Goal: Information Seeking & Learning: Learn about a topic

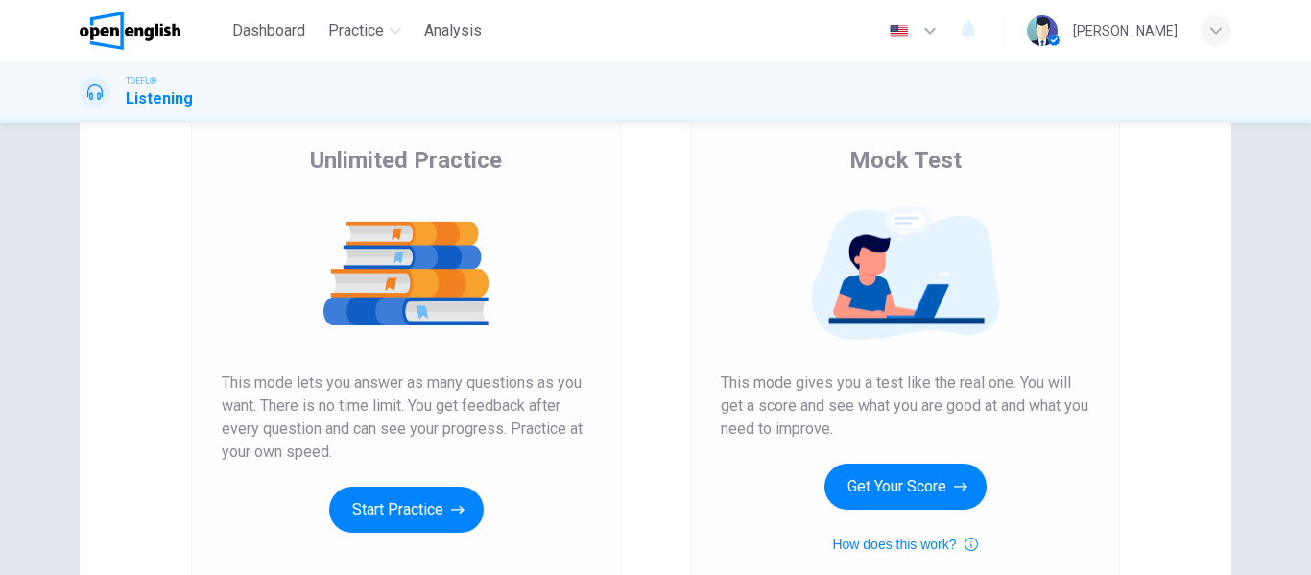
scroll to position [353, 0]
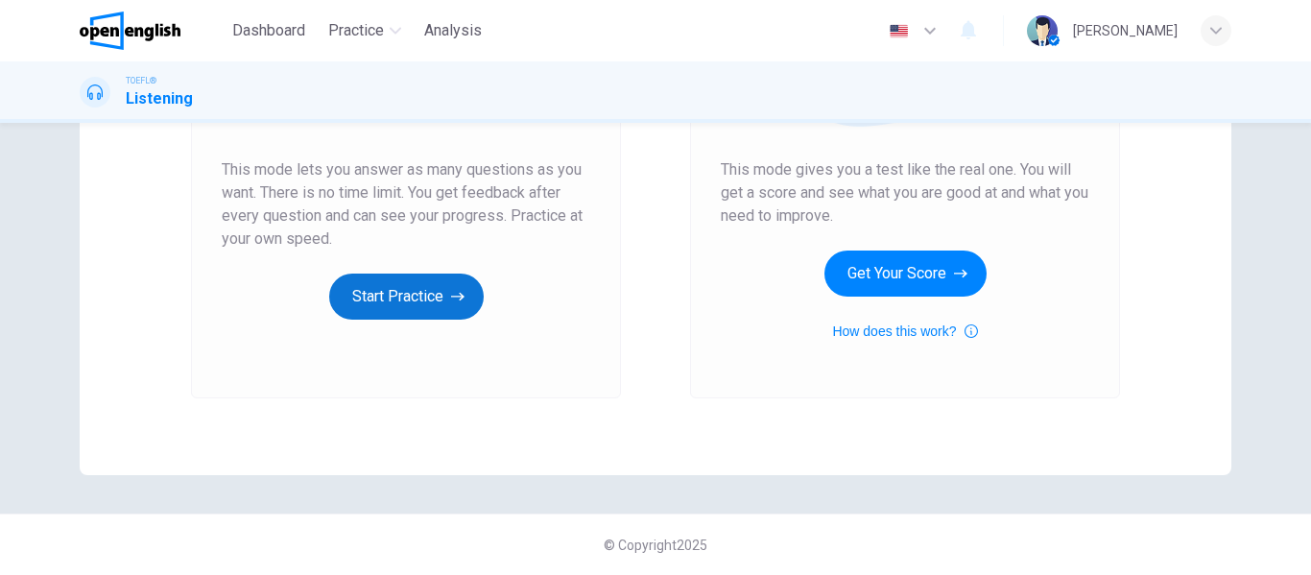
click at [401, 302] on button "Start Practice" at bounding box center [406, 297] width 155 height 46
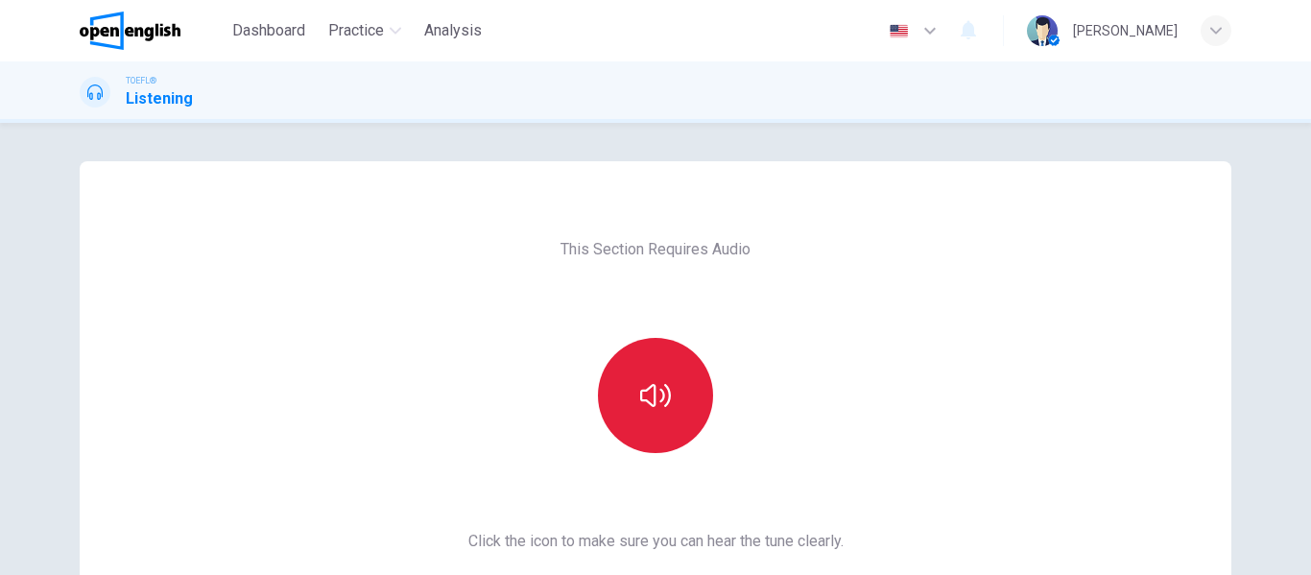
click at [669, 387] on button "button" at bounding box center [655, 395] width 115 height 115
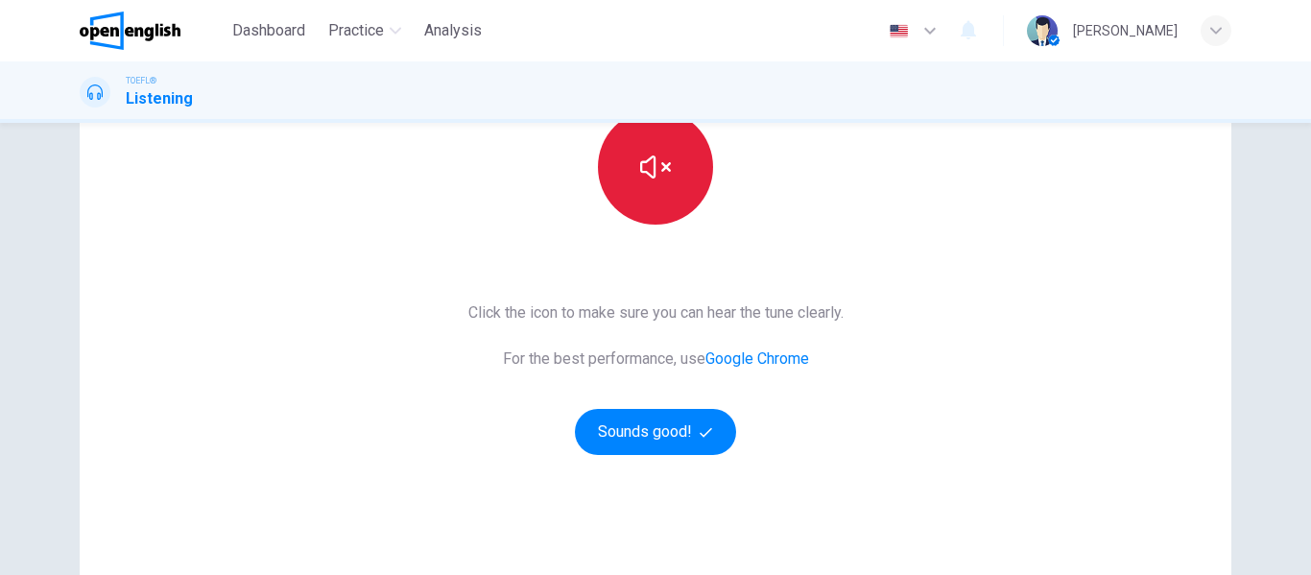
scroll to position [260, 0]
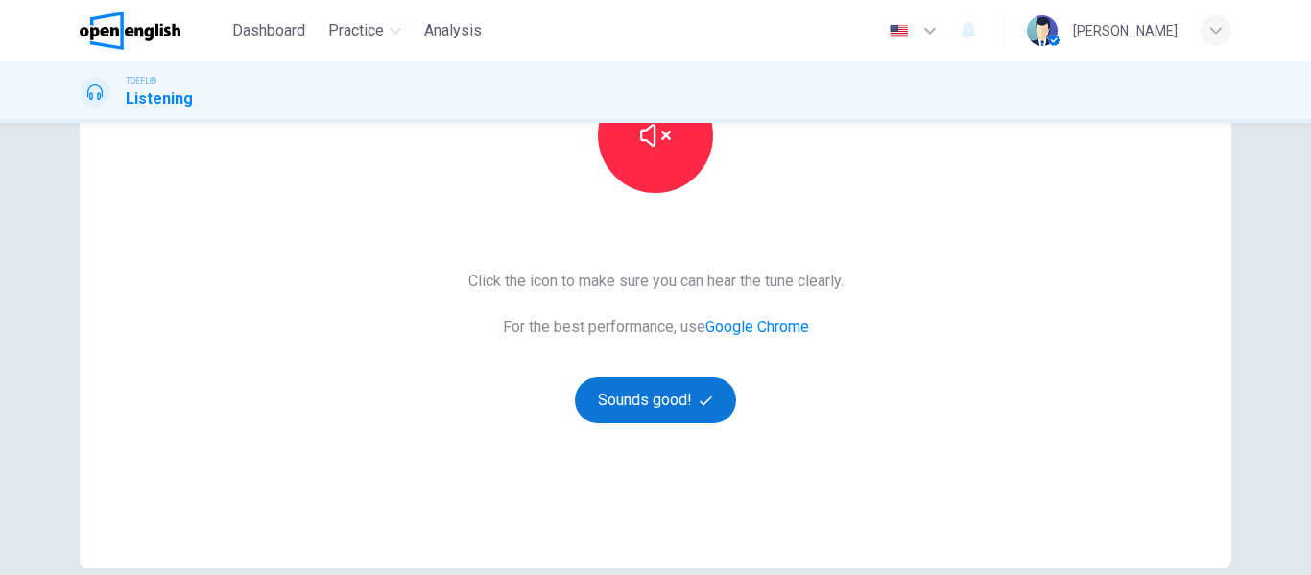
click at [678, 390] on button "Sounds good!" at bounding box center [655, 400] width 161 height 46
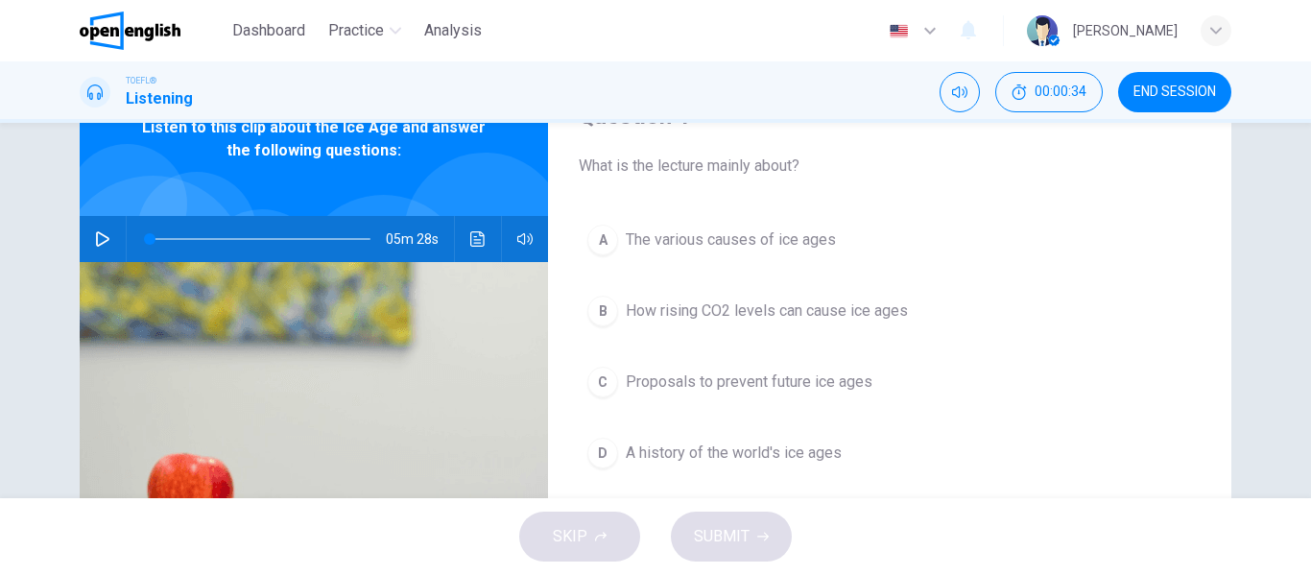
scroll to position [96, 0]
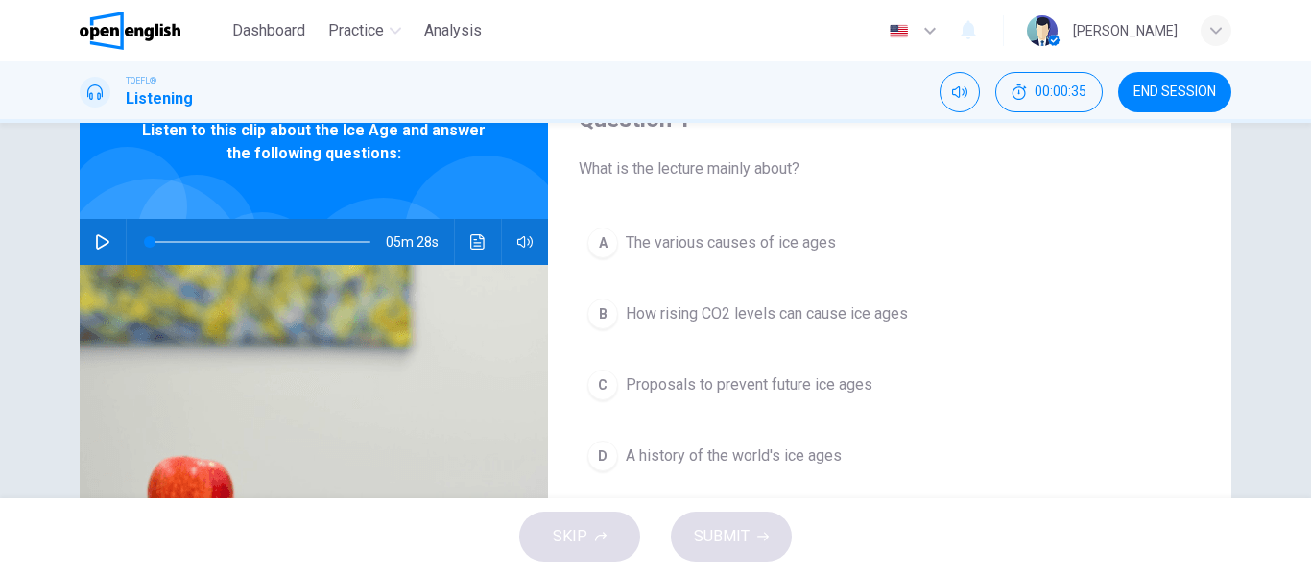
click at [87, 252] on button "button" at bounding box center [102, 242] width 31 height 46
click at [107, 241] on button "button" at bounding box center [102, 242] width 31 height 46
drag, startPoint x: 234, startPoint y: 234, endPoint x: 123, endPoint y: 263, distance: 115.0
click at [127, 263] on div at bounding box center [256, 242] width 259 height 46
click at [95, 245] on icon "button" at bounding box center [102, 241] width 15 height 15
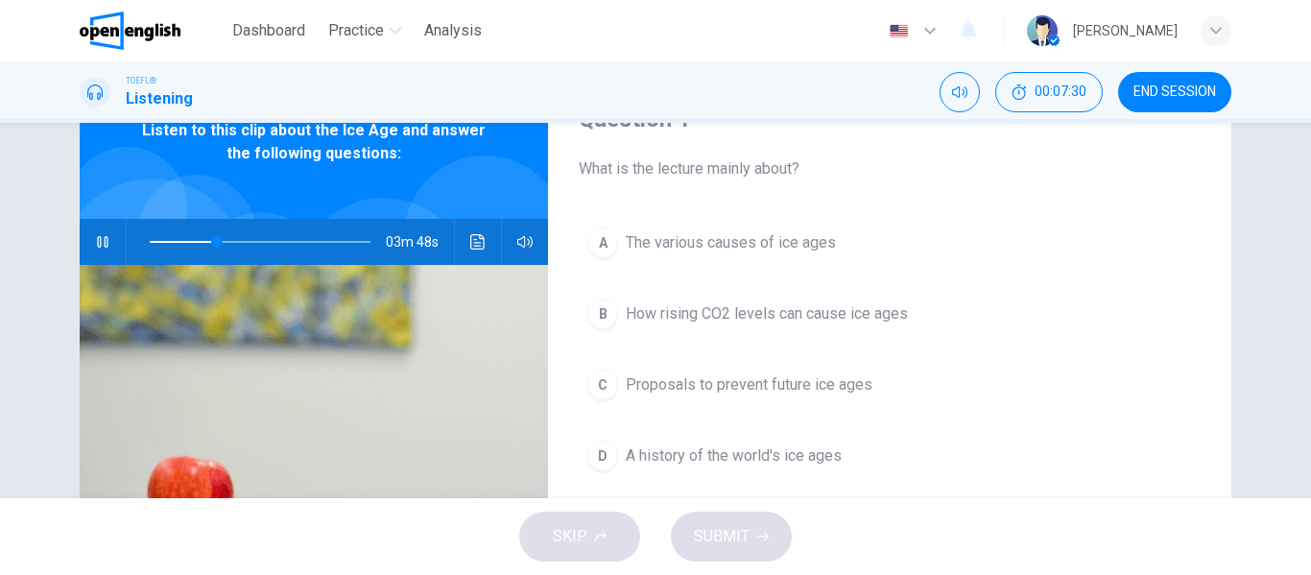
click at [95, 245] on icon "button" at bounding box center [102, 241] width 15 height 15
click at [734, 262] on button "A The various causes of ice ages" at bounding box center [890, 243] width 622 height 48
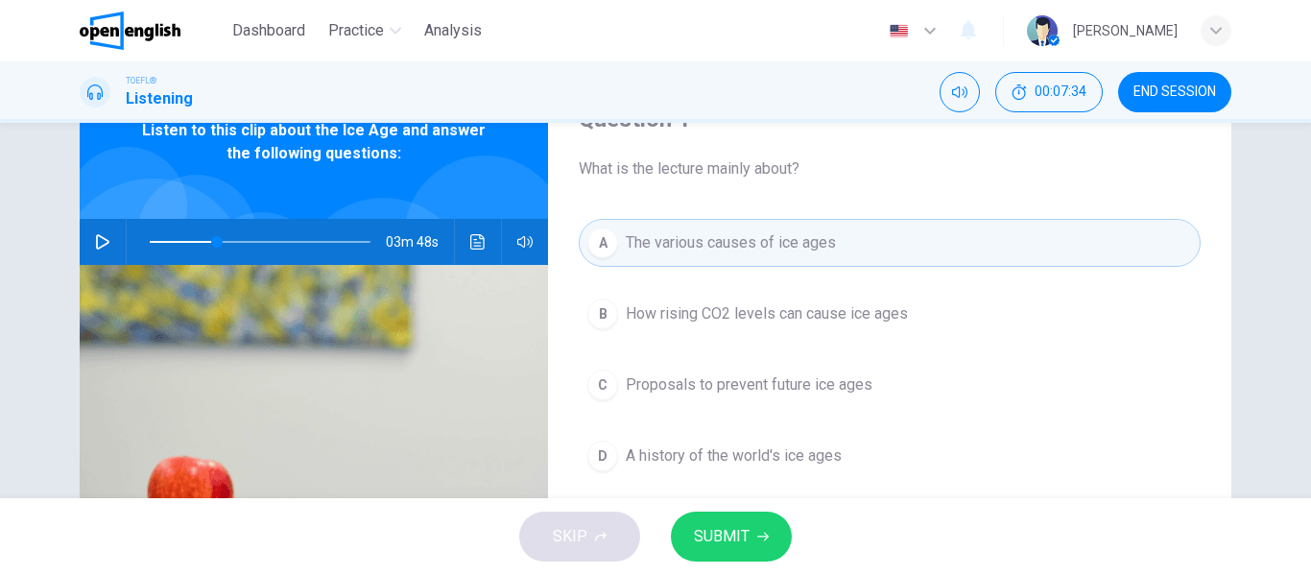
click at [752, 546] on button "SUBMIT" at bounding box center [731, 537] width 121 height 50
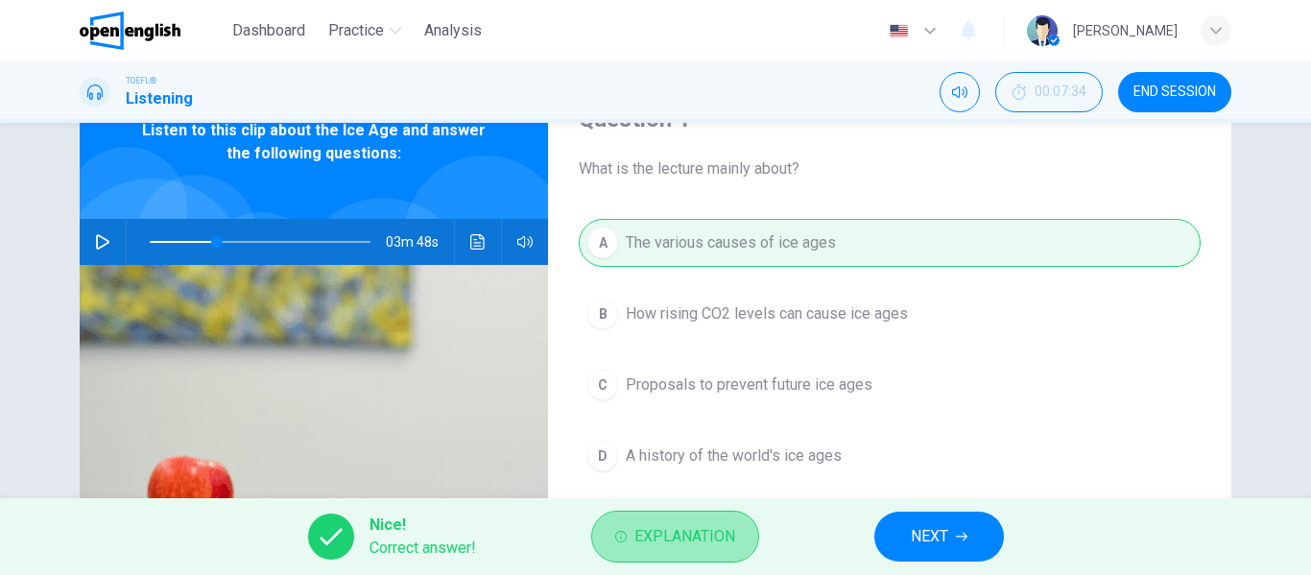
click at [729, 544] on span "Explanation" at bounding box center [684, 536] width 101 height 27
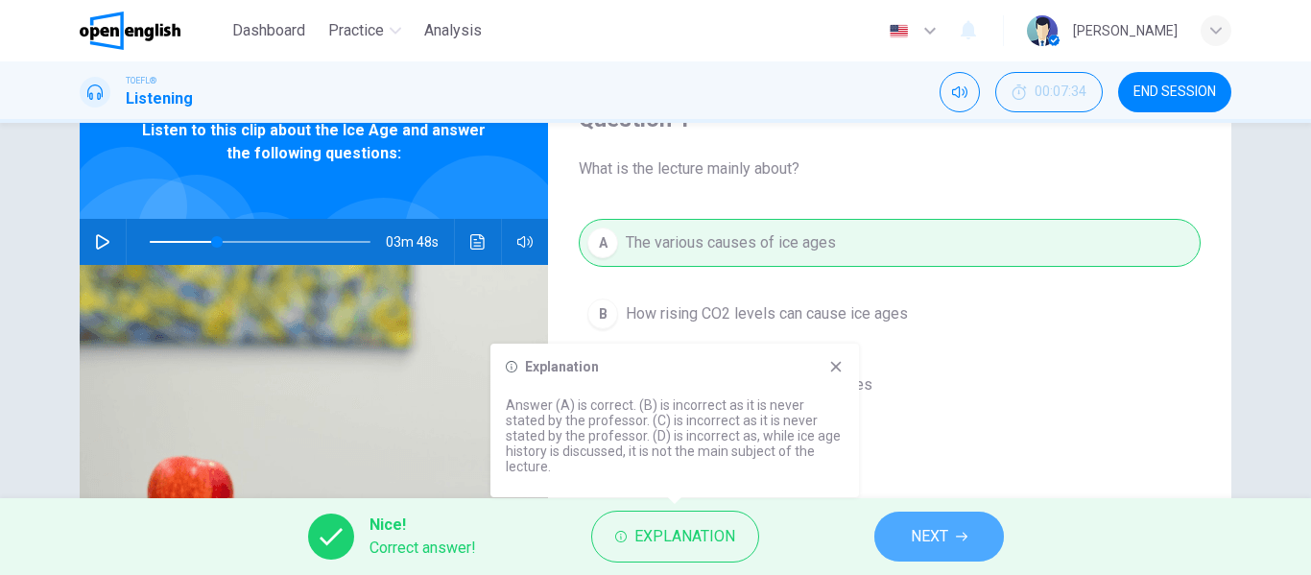
click at [914, 542] on span "NEXT" at bounding box center [929, 536] width 37 height 27
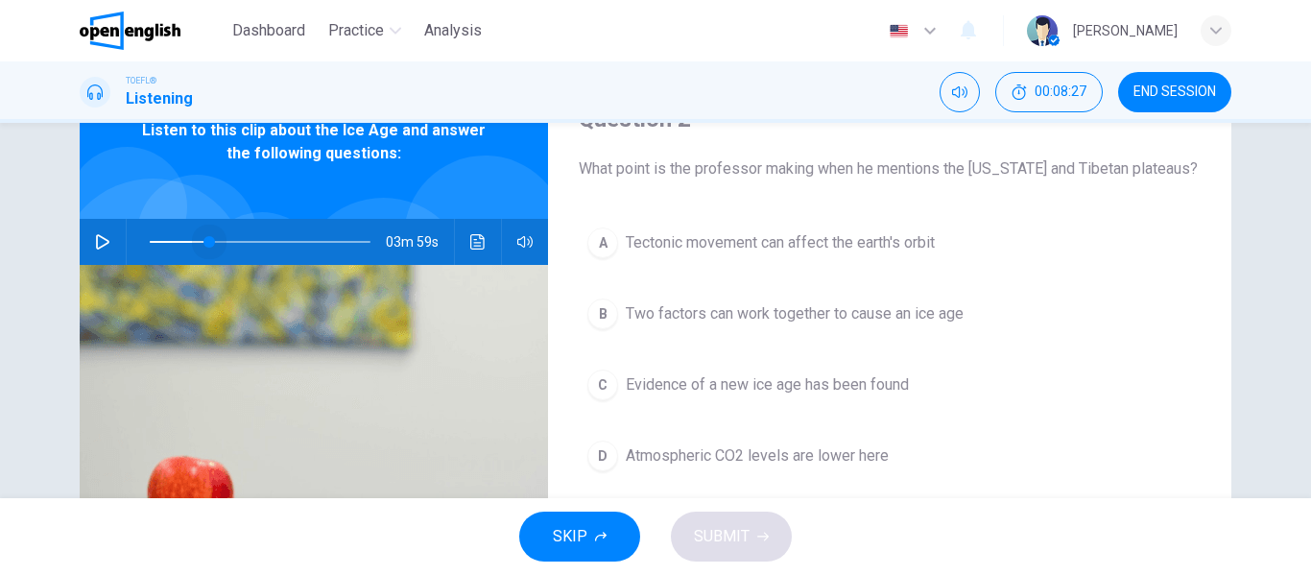
click at [205, 245] on span at bounding box center [209, 242] width 12 height 12
click at [198, 245] on span at bounding box center [203, 242] width 12 height 12
click at [105, 248] on icon "button" at bounding box center [102, 241] width 15 height 15
click at [241, 240] on span at bounding box center [247, 242] width 12 height 12
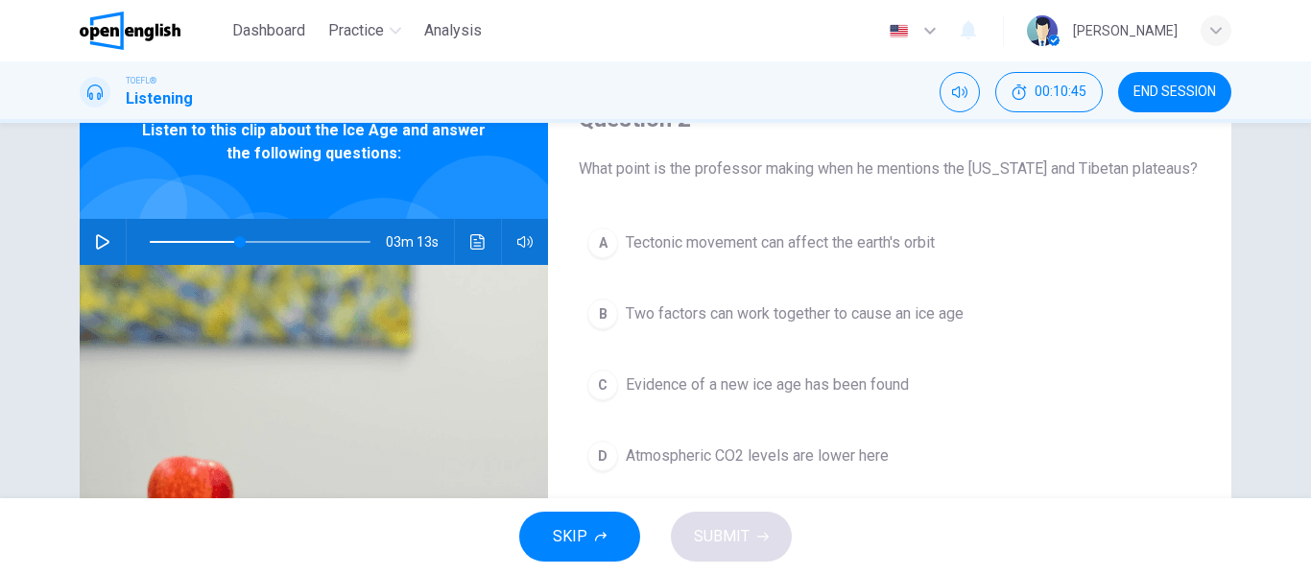
click at [106, 245] on button "button" at bounding box center [102, 242] width 31 height 46
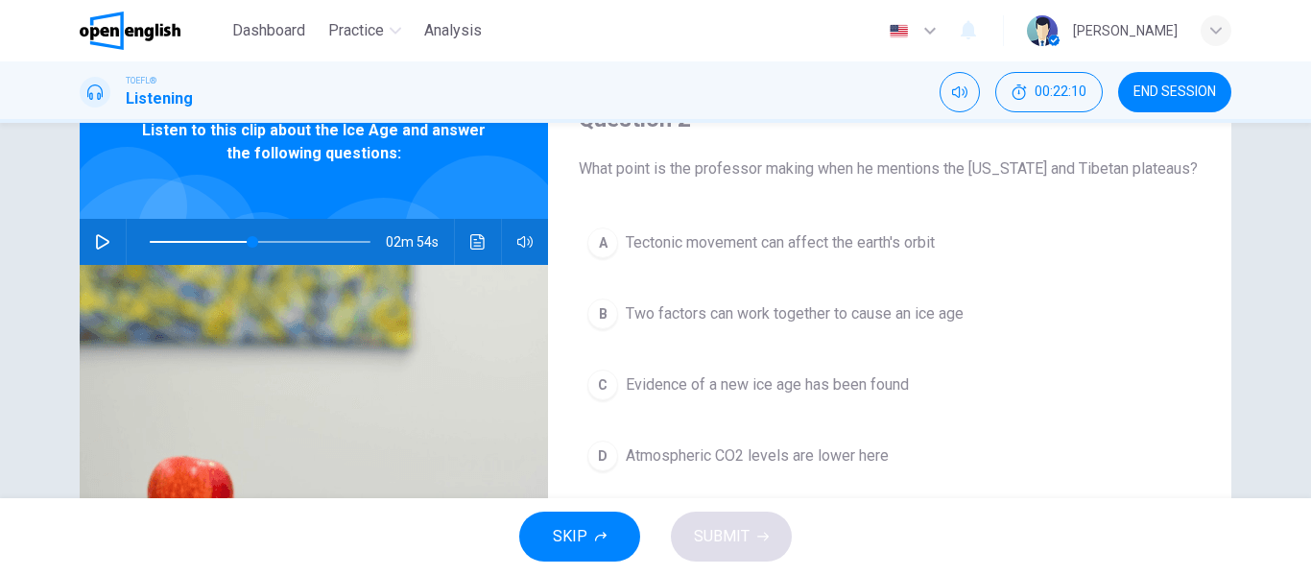
click at [87, 238] on button "button" at bounding box center [102, 242] width 31 height 46
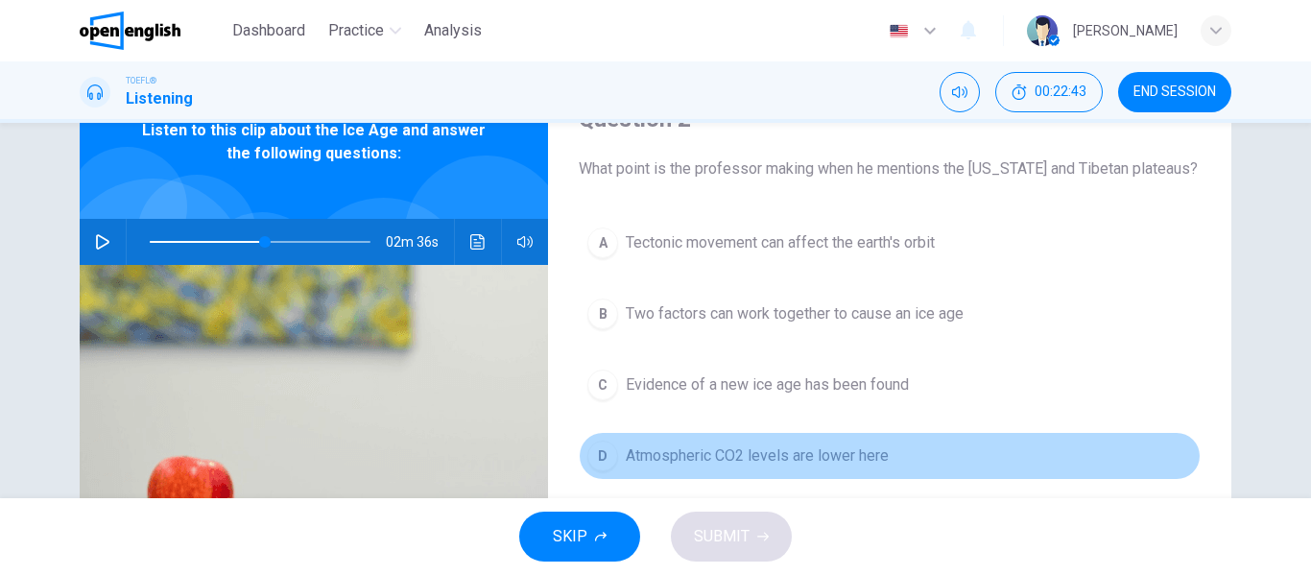
click at [714, 452] on span "Atmospheric CO2 levels are lower here" at bounding box center [757, 455] width 263 height 23
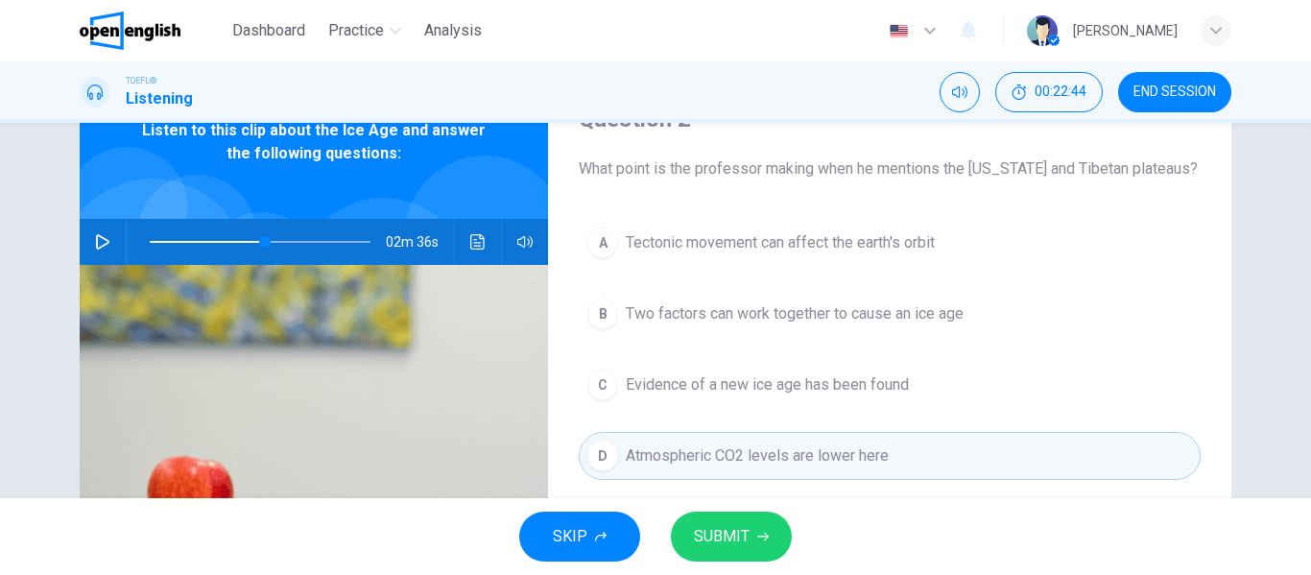
click at [695, 524] on span "SUBMIT" at bounding box center [722, 536] width 56 height 27
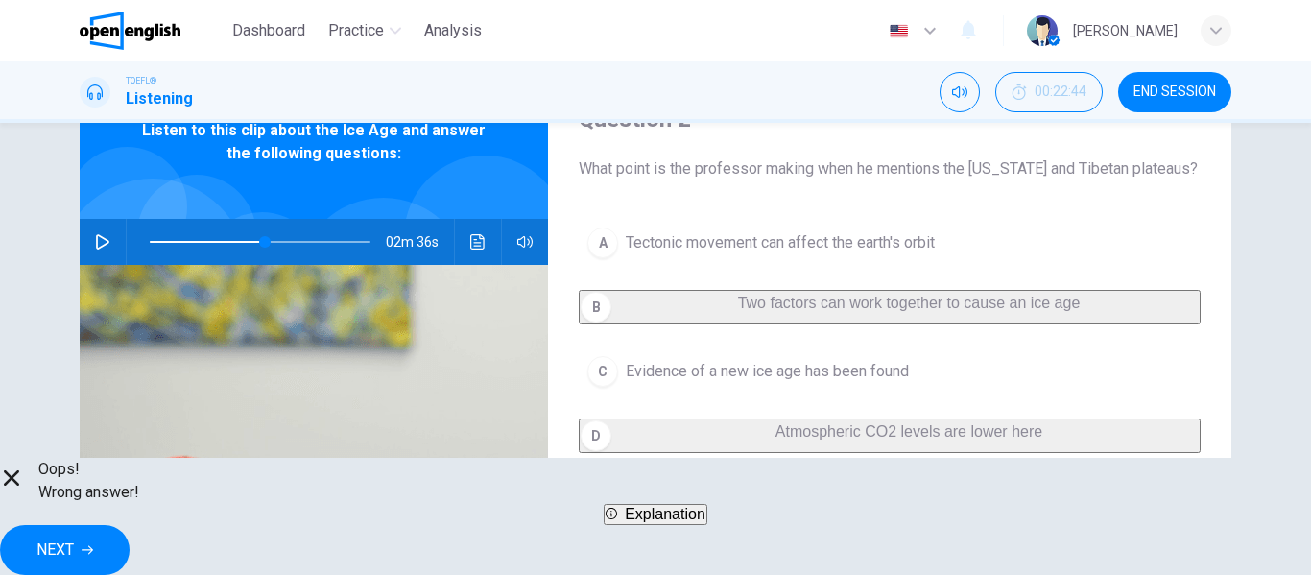
click at [130, 555] on button "NEXT" at bounding box center [65, 550] width 130 height 50
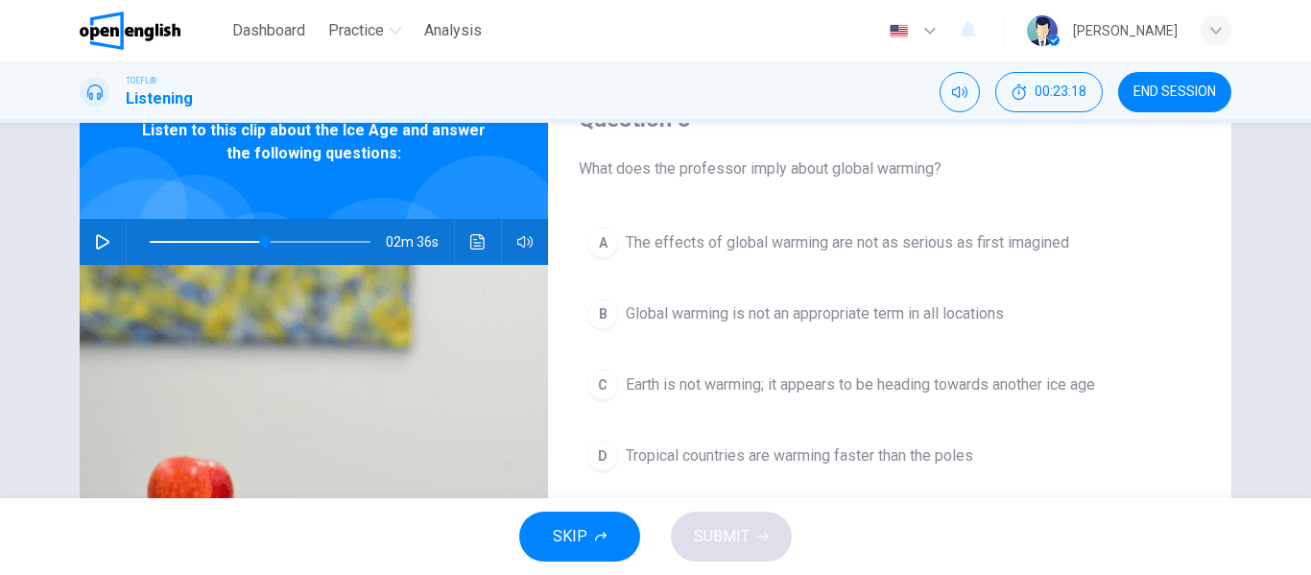
click at [238, 235] on span at bounding box center [260, 241] width 221 height 27
click at [100, 237] on icon "button" at bounding box center [102, 241] width 15 height 15
click at [100, 237] on icon "button" at bounding box center [102, 242] width 11 height 12
click at [474, 238] on icon "Click to see the audio transcription" at bounding box center [477, 241] width 15 height 15
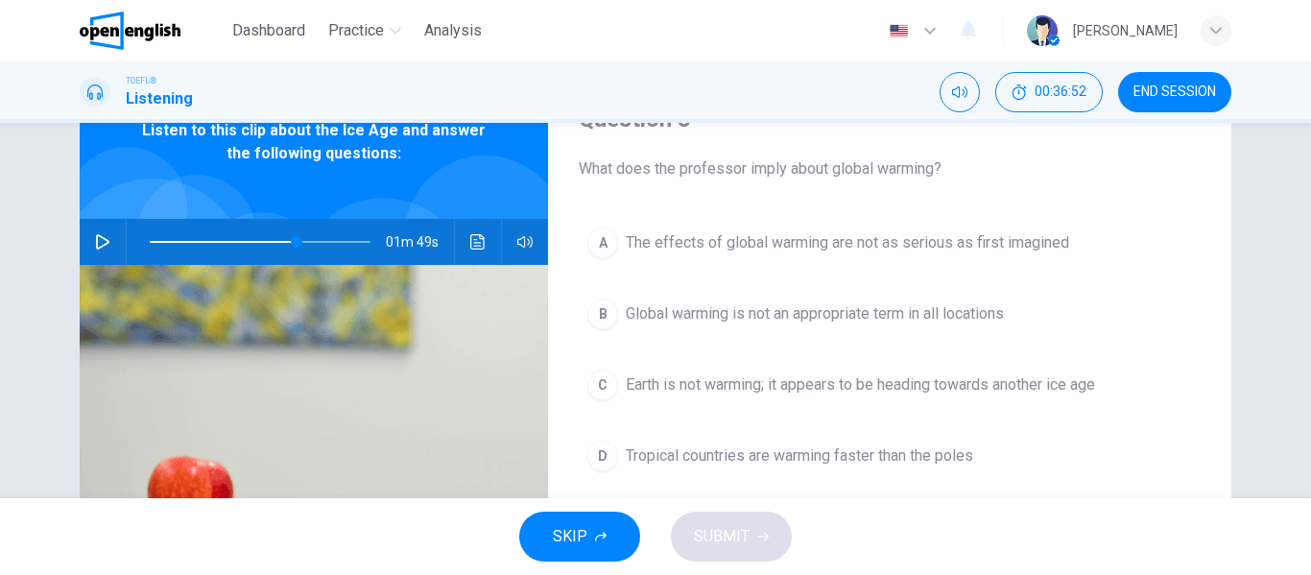
click at [100, 244] on icon "button" at bounding box center [102, 241] width 15 height 15
type input "*"
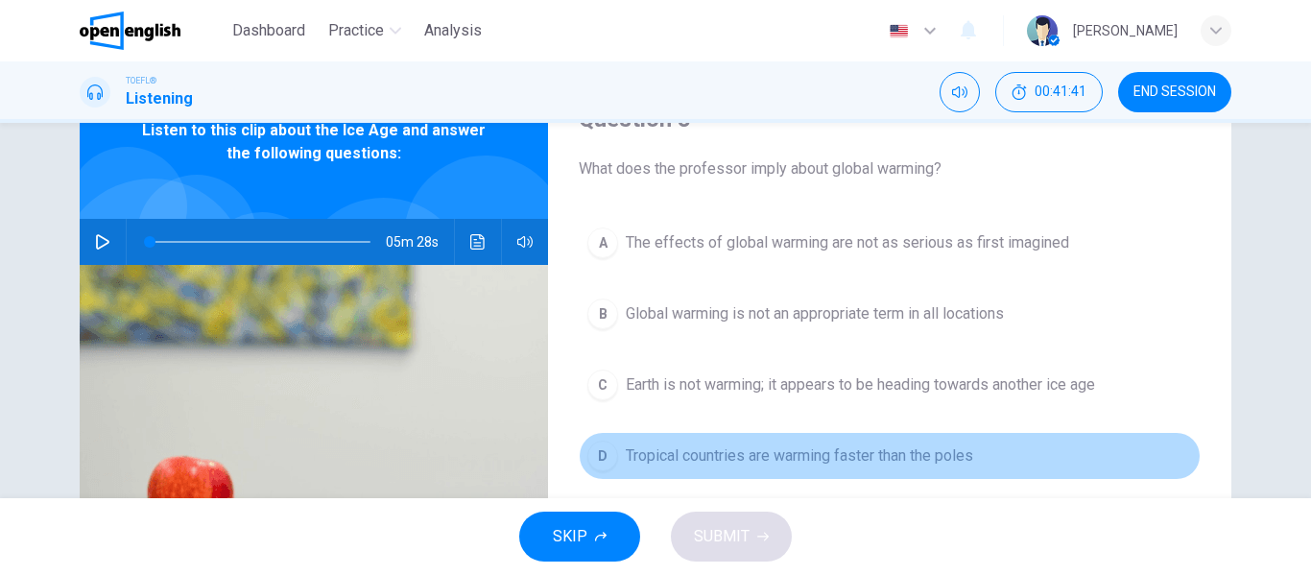
click at [726, 445] on span "Tropical countries are warming faster than the poles" at bounding box center [799, 455] width 347 height 23
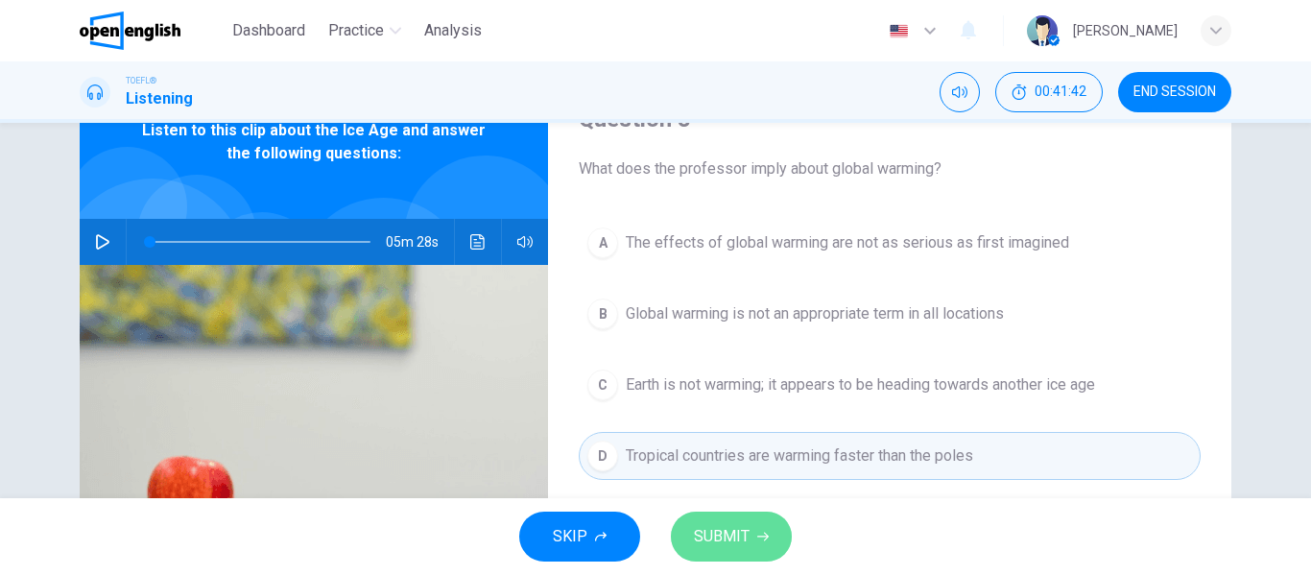
click at [722, 535] on span "SUBMIT" at bounding box center [722, 536] width 56 height 27
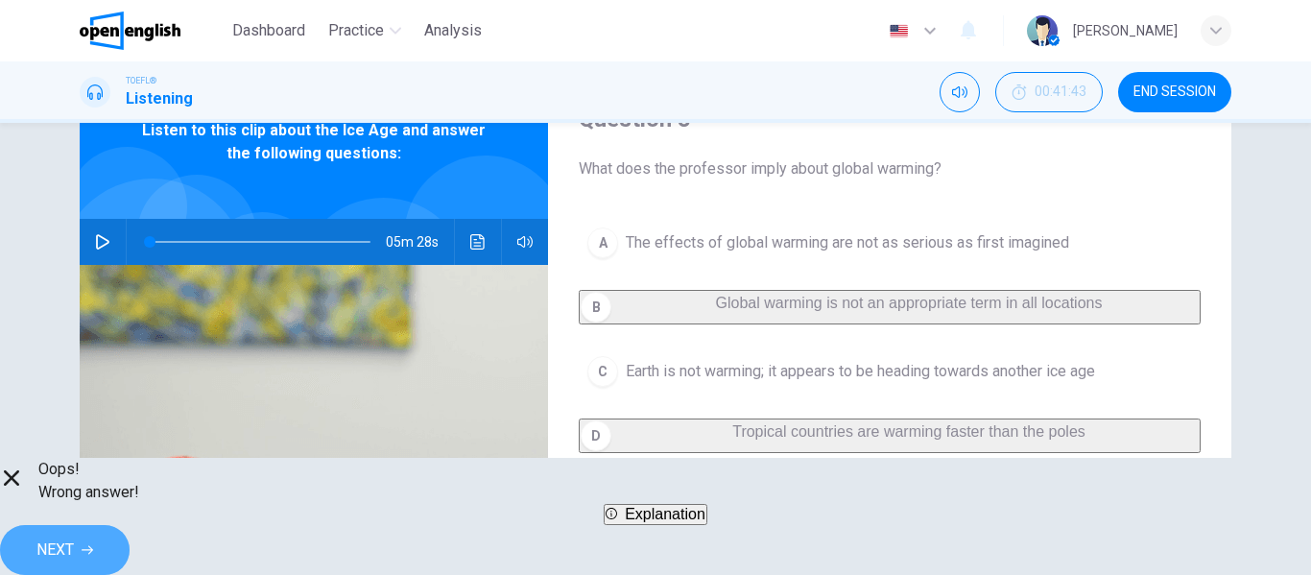
click at [93, 544] on icon "button" at bounding box center [88, 550] width 12 height 12
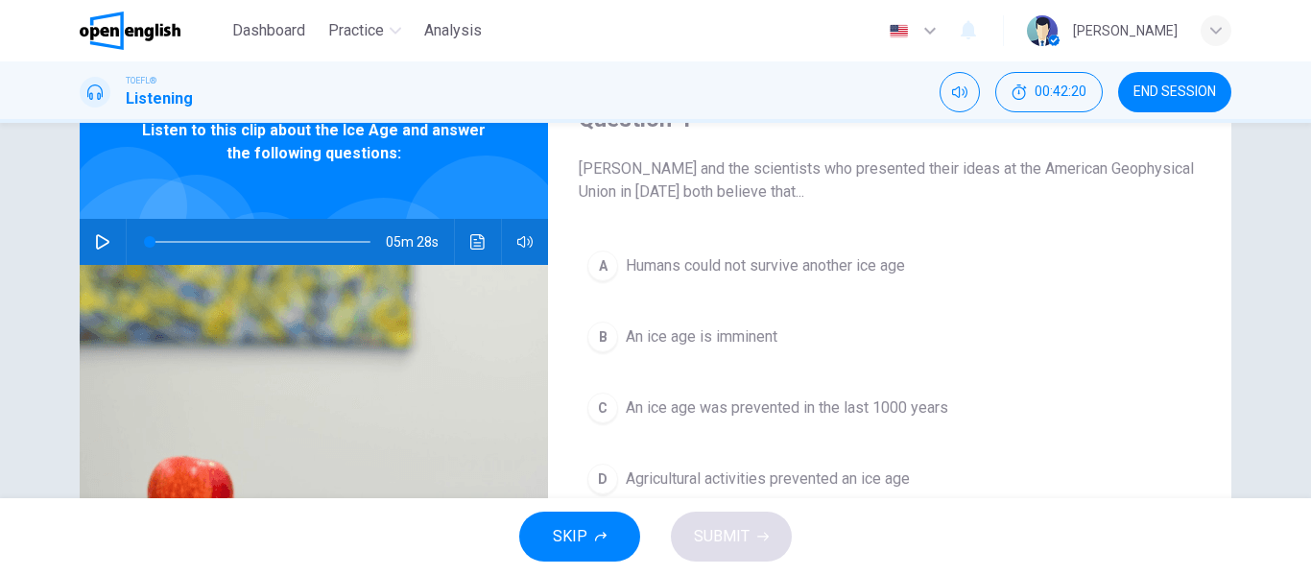
click at [777, 275] on span "Humans could not survive another ice age" at bounding box center [765, 265] width 279 height 23
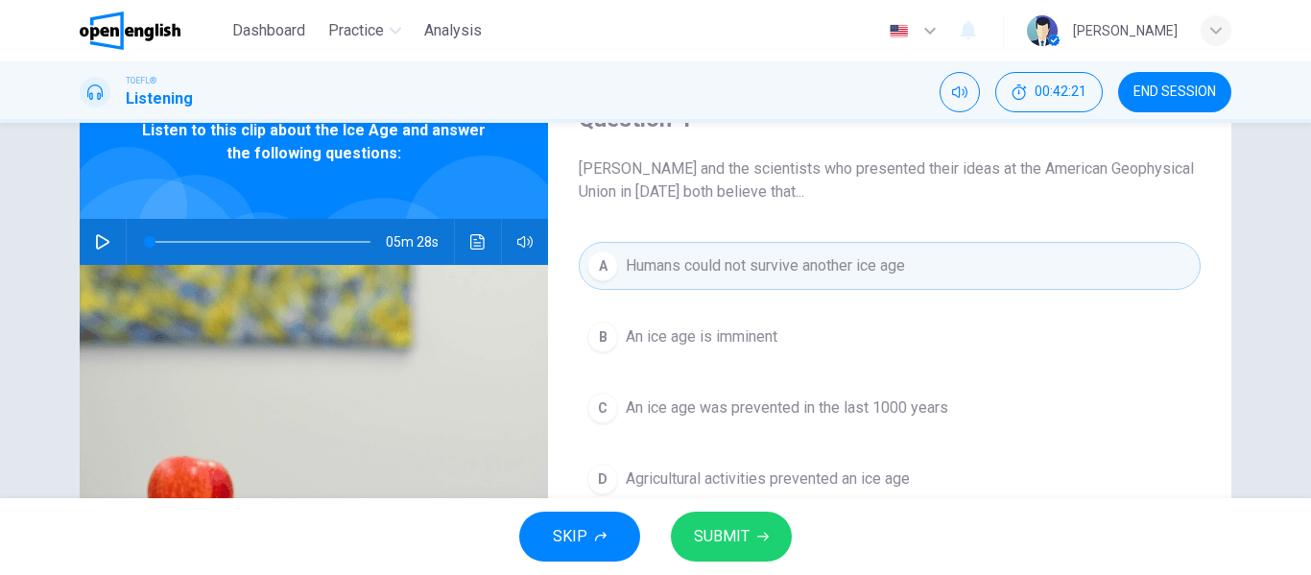
click at [741, 533] on span "SUBMIT" at bounding box center [722, 536] width 56 height 27
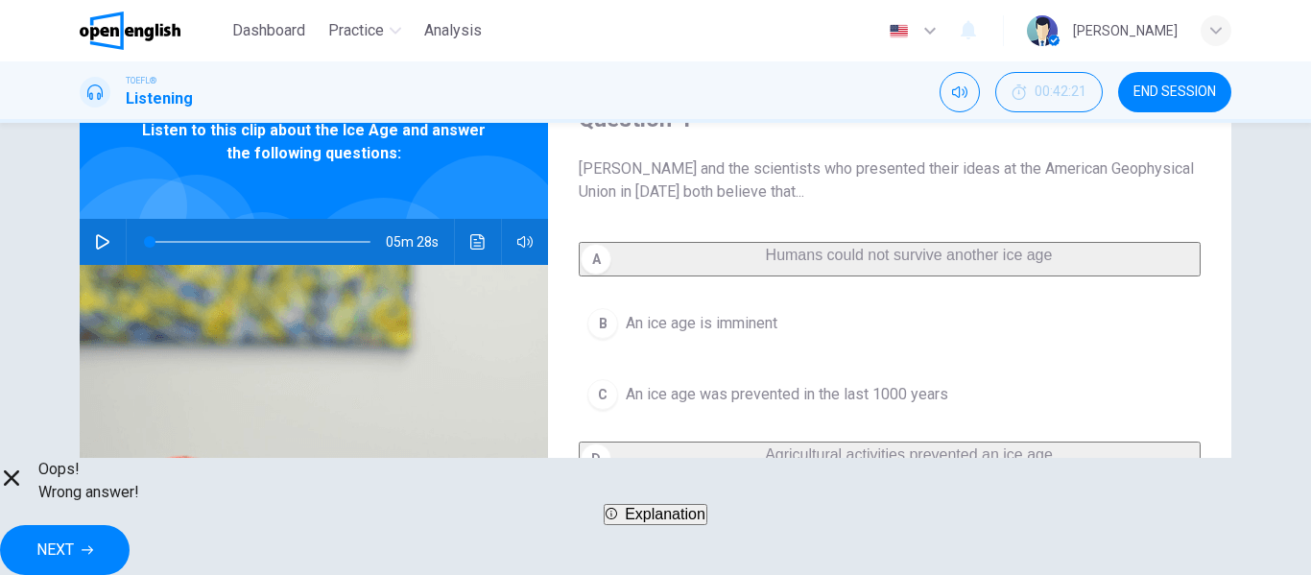
click at [130, 533] on button "NEXT" at bounding box center [65, 550] width 130 height 50
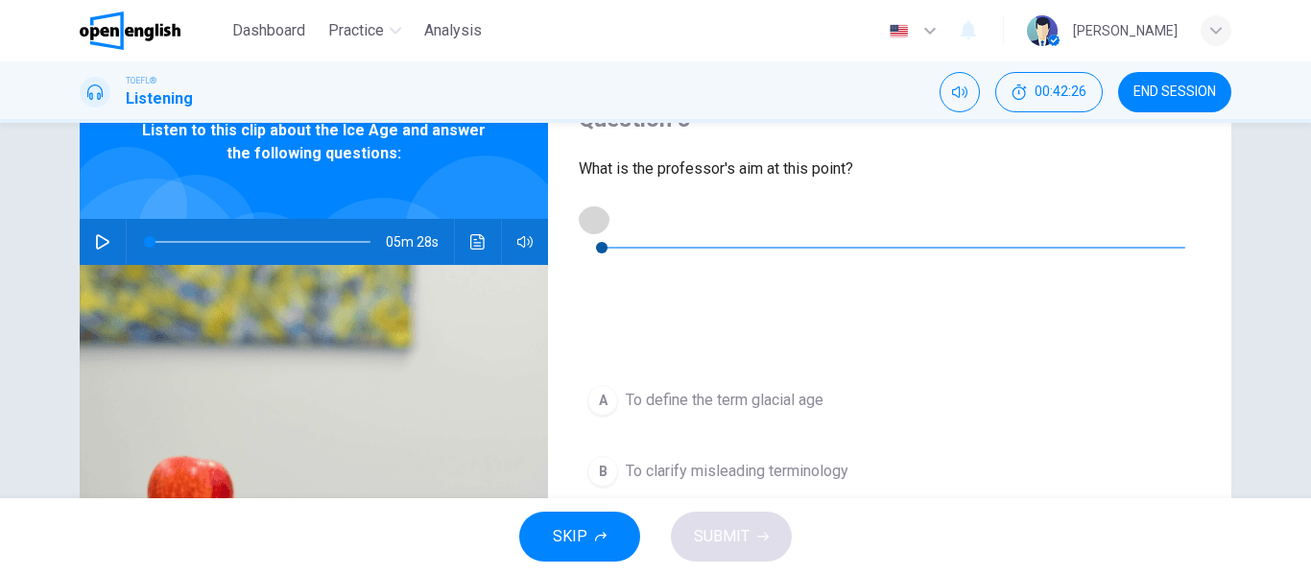
click at [590, 226] on icon "button" at bounding box center [593, 218] width 15 height 15
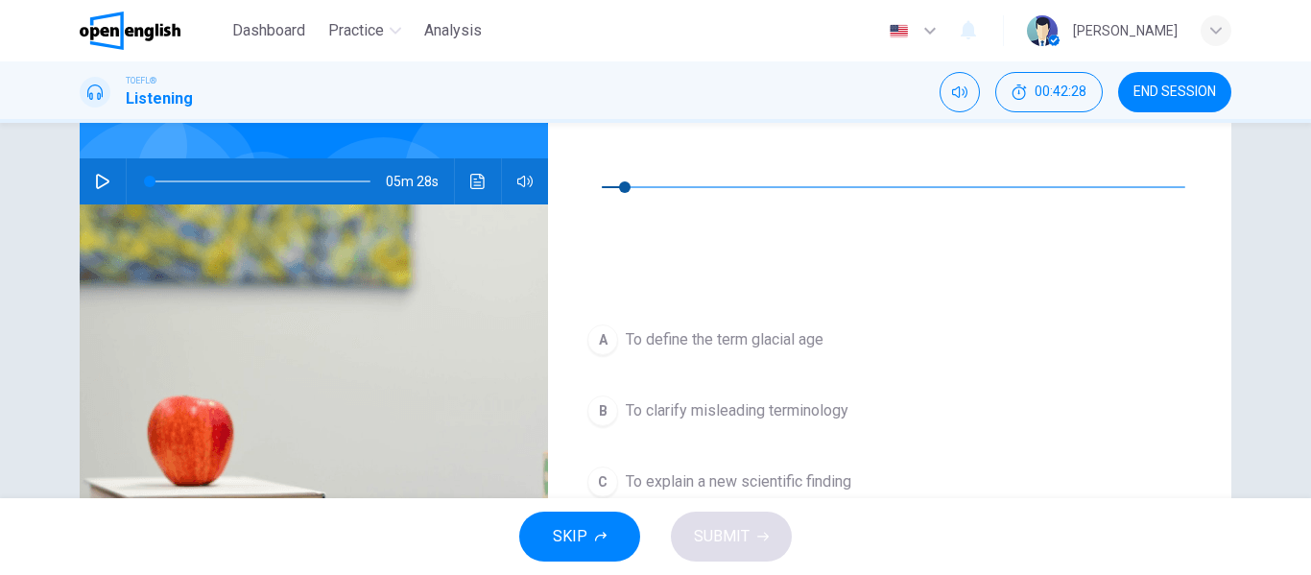
scroll to position [159, 0]
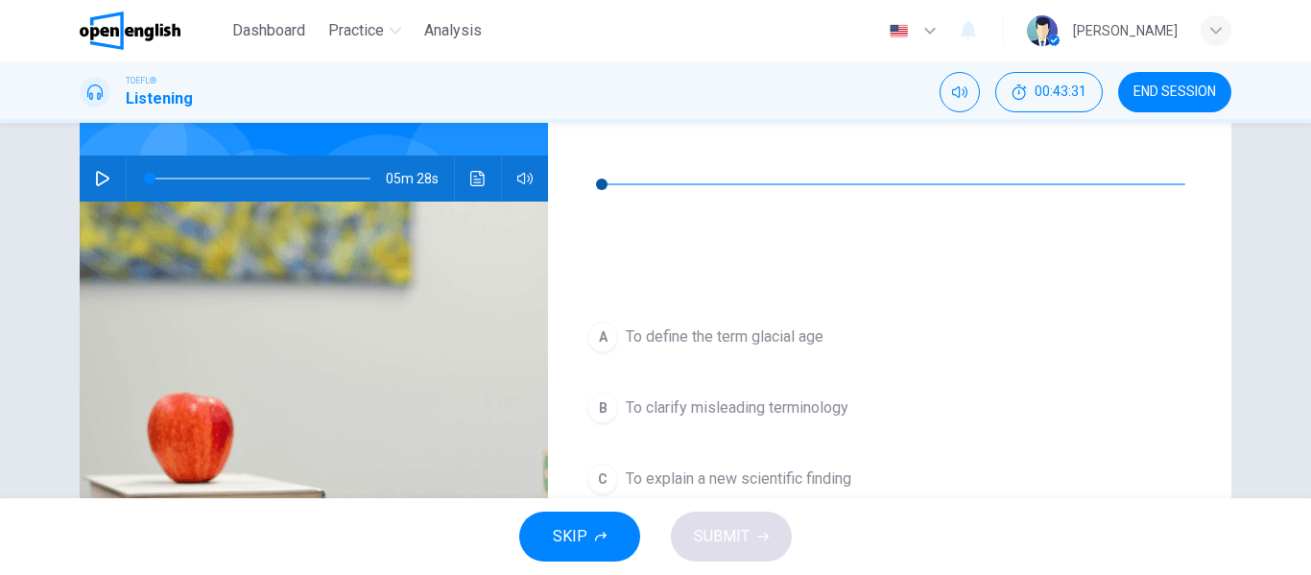
click at [675, 396] on span "To clarify misleading terminology" at bounding box center [737, 407] width 223 height 23
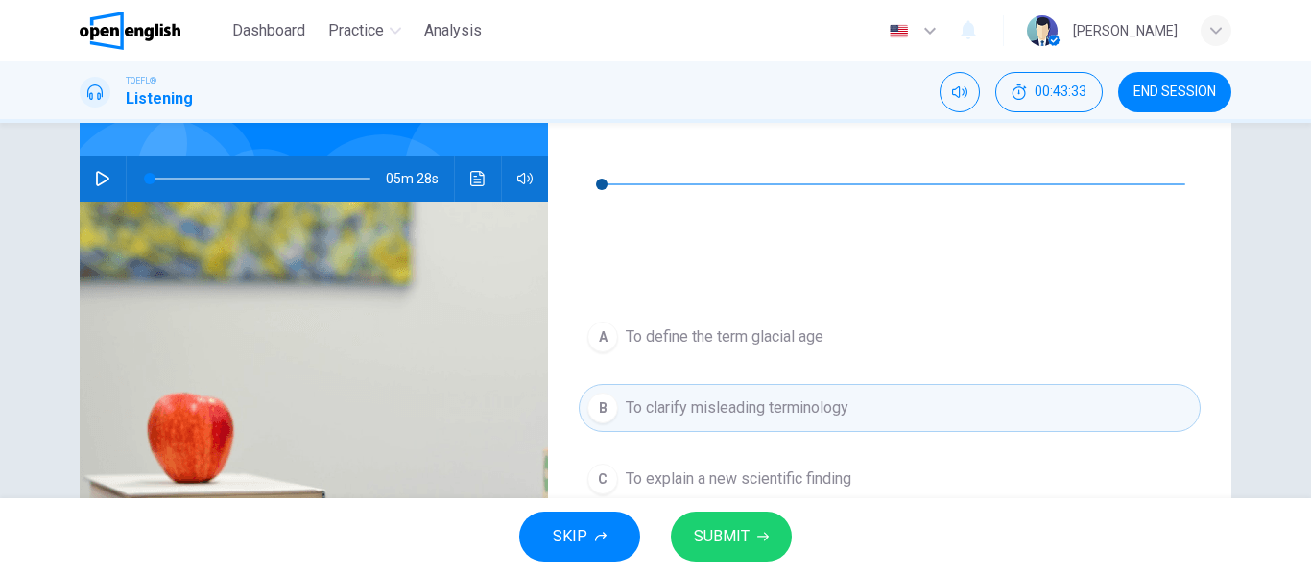
click at [732, 531] on span "SUBMIT" at bounding box center [722, 536] width 56 height 27
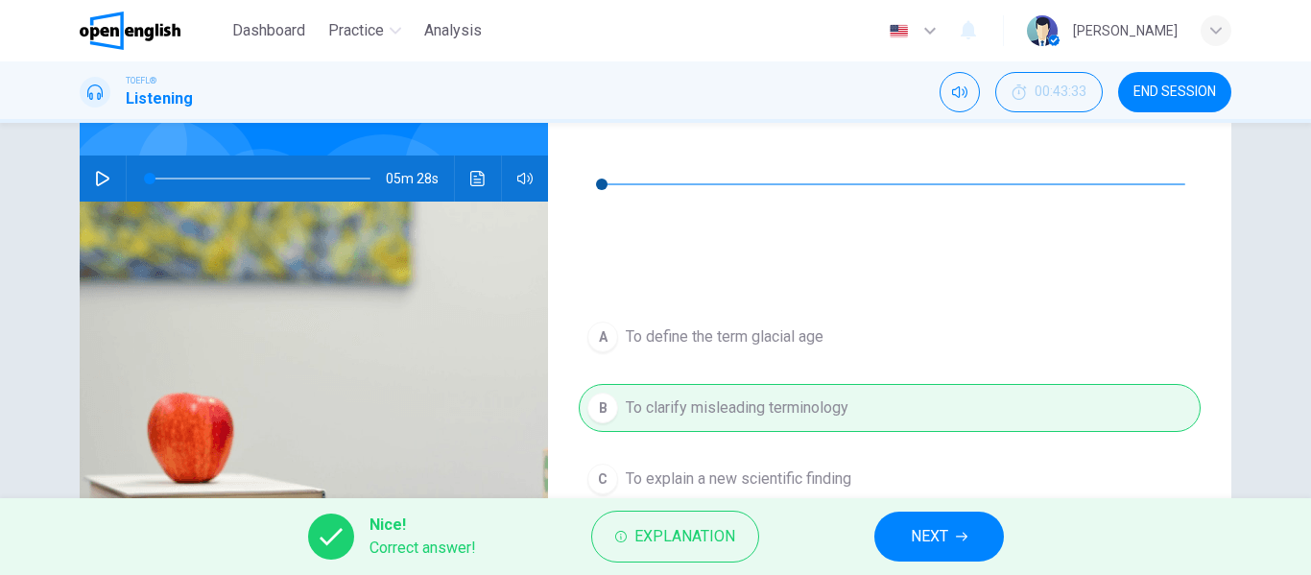
click at [912, 532] on span "NEXT" at bounding box center [929, 536] width 37 height 27
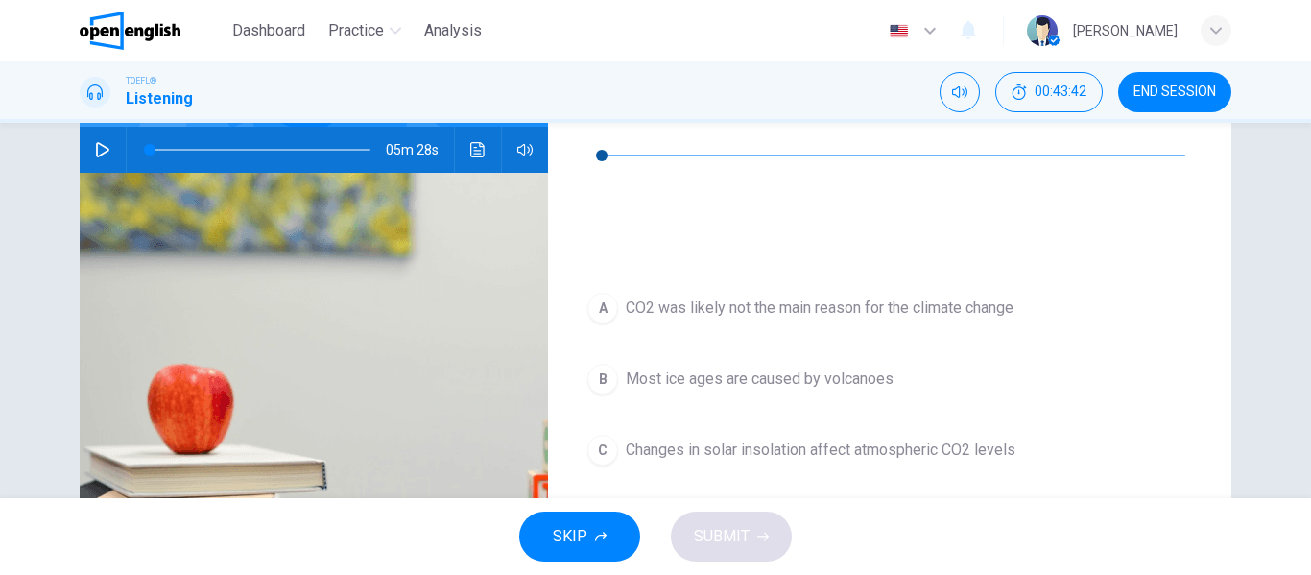
scroll to position [189, 0]
click at [593, 128] on icon "button" at bounding box center [593, 125] width 15 height 15
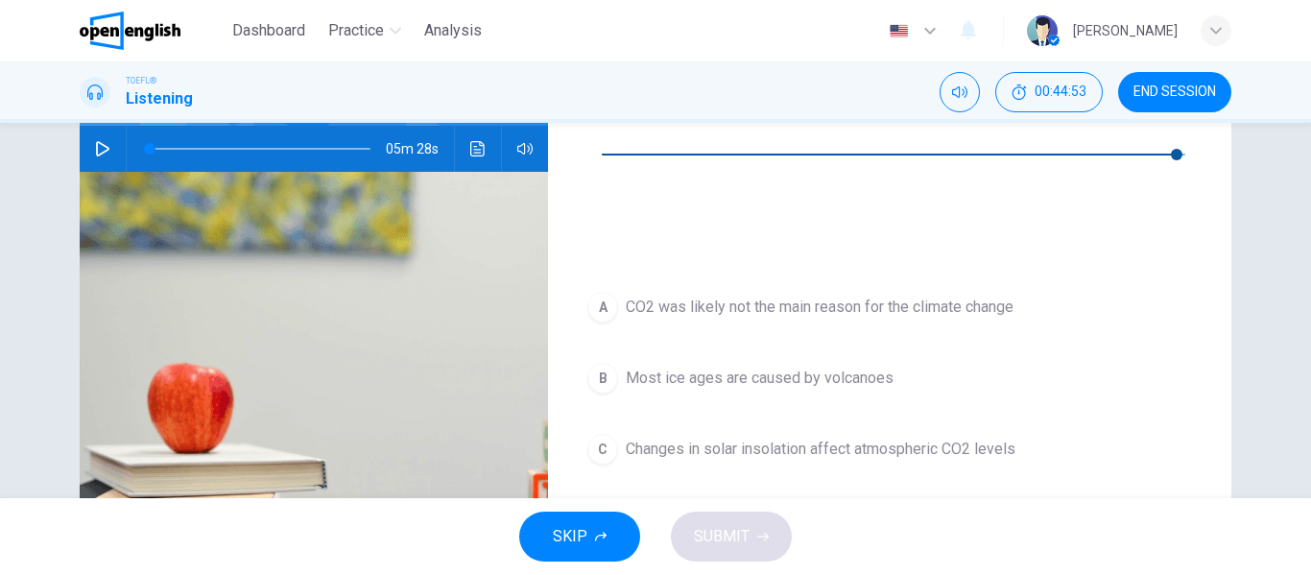
type input "*"
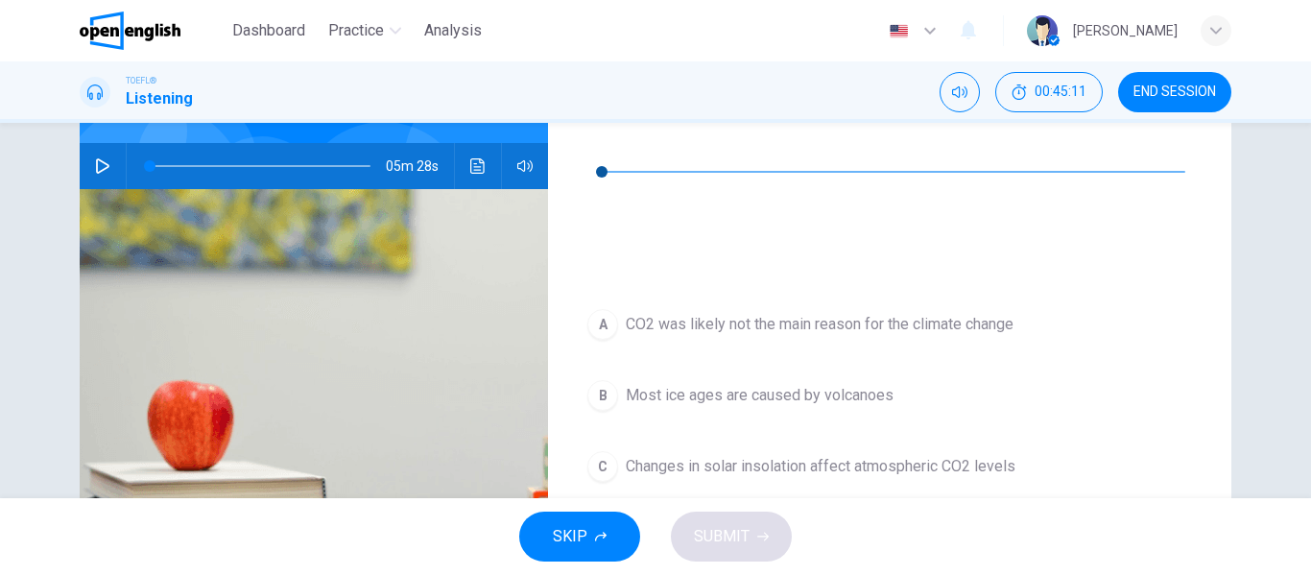
scroll to position [183, 0]
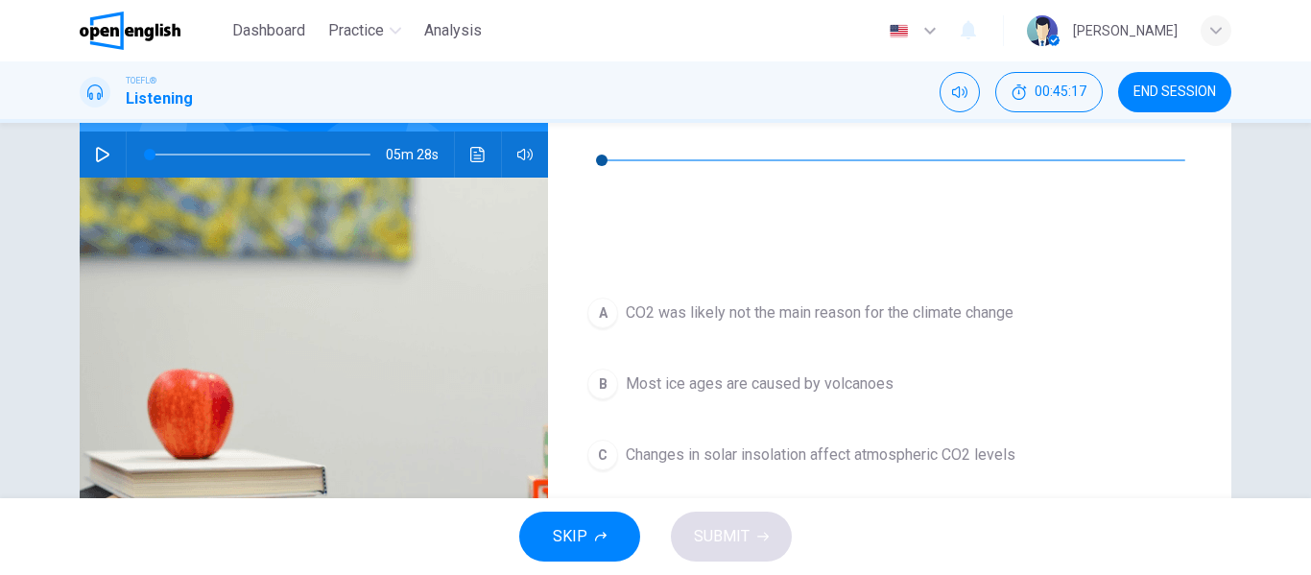
click at [652, 431] on button "C Changes in solar insolation affect atmospheric CO2 levels" at bounding box center [890, 455] width 622 height 48
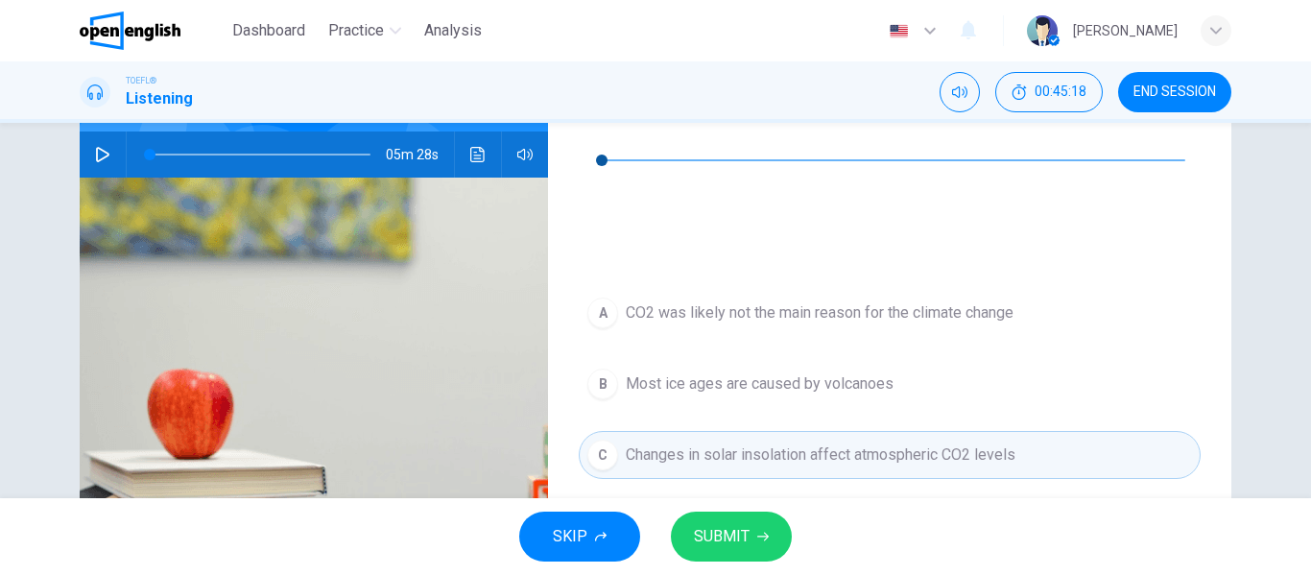
click at [717, 541] on span "SUBMIT" at bounding box center [722, 536] width 56 height 27
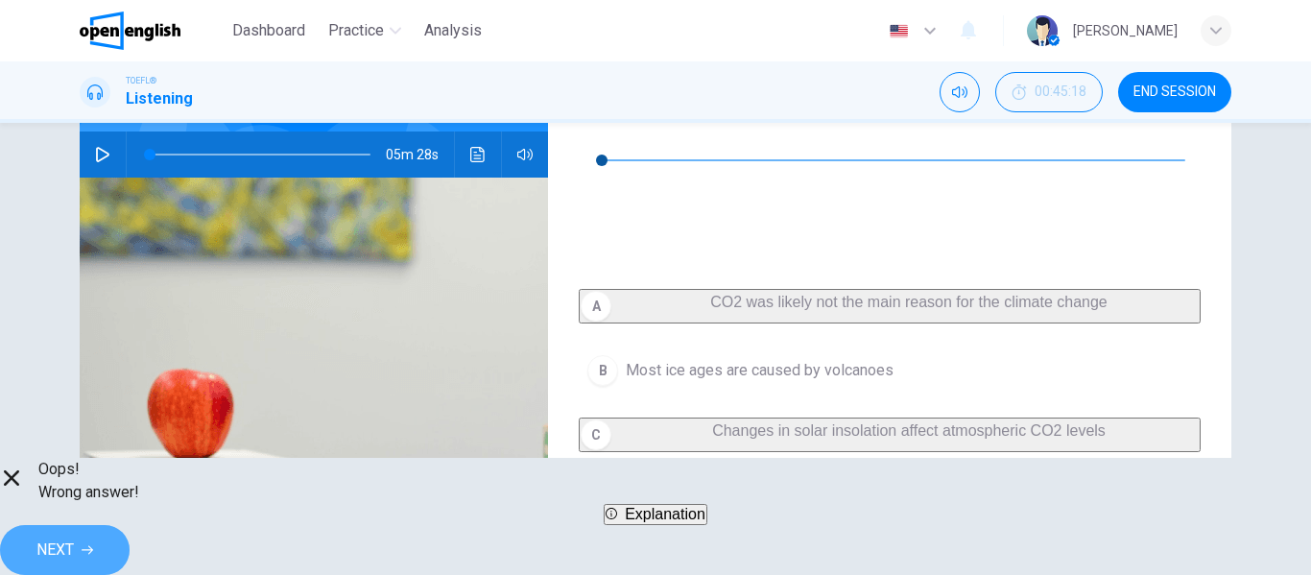
click at [130, 541] on button "NEXT" at bounding box center [65, 550] width 130 height 50
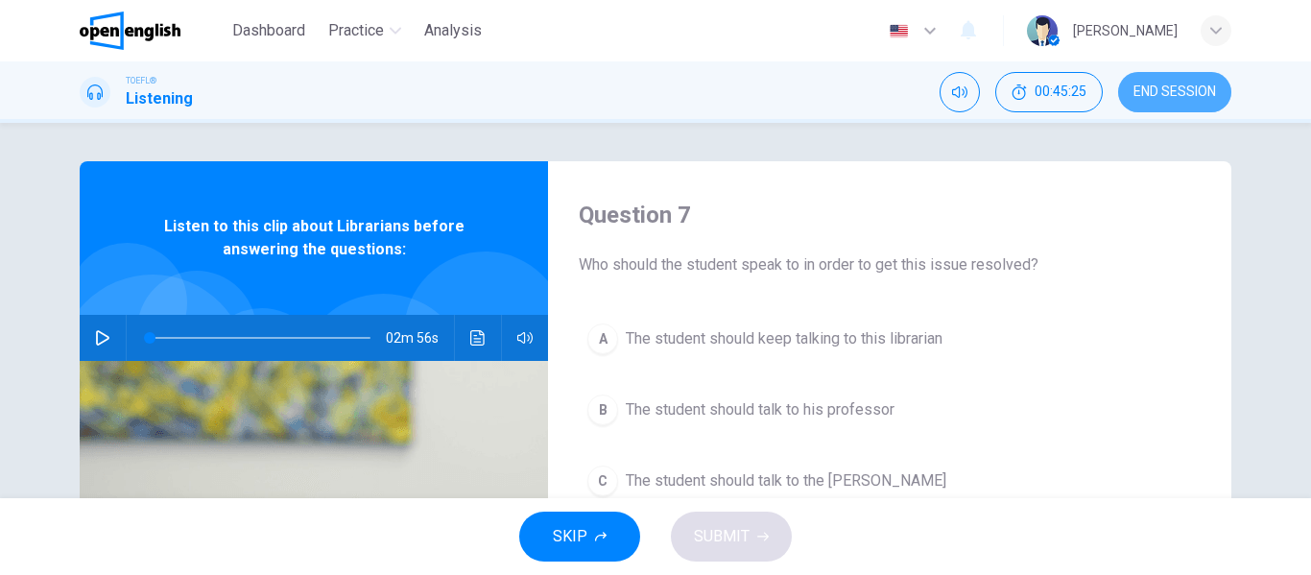
click at [1166, 87] on span "END SESSION" at bounding box center [1174, 91] width 83 height 15
